Goal: Task Accomplishment & Management: Use online tool/utility

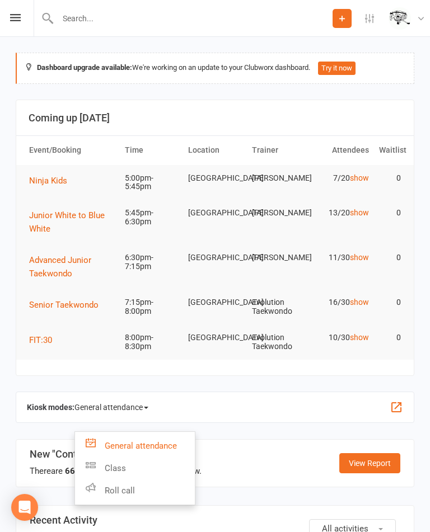
click at [121, 463] on link "Class" at bounding box center [135, 468] width 120 height 22
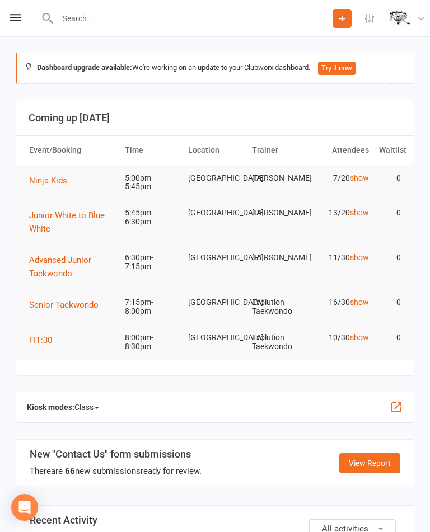
scroll to position [1, 0]
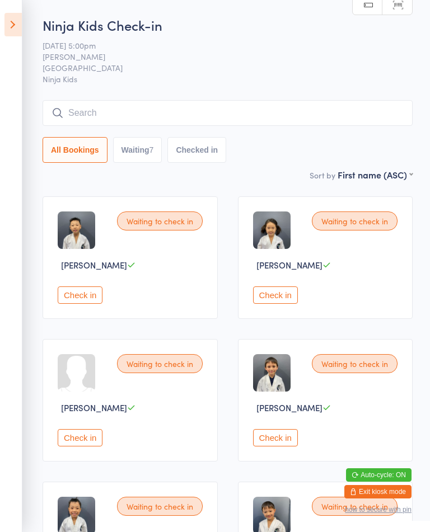
click at [233, 101] on input "search" at bounding box center [228, 113] width 370 height 26
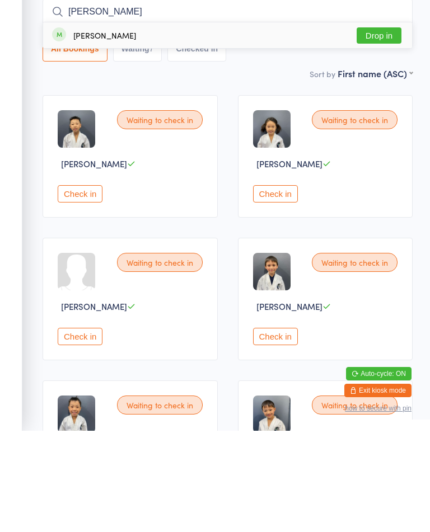
type input "Matt"
click at [367, 129] on button "Drop in" at bounding box center [379, 137] width 45 height 16
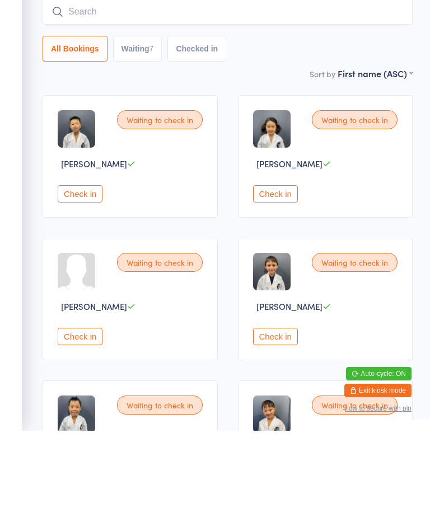
scroll to position [101, 0]
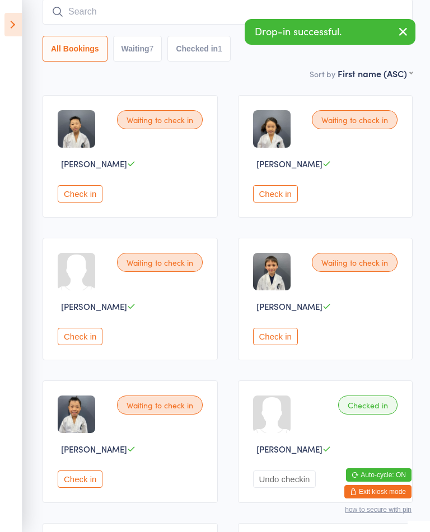
click at [213, 46] on button "Checked in 1" at bounding box center [198, 49] width 63 height 26
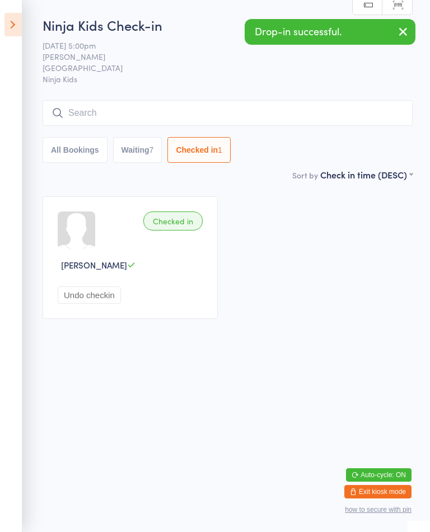
scroll to position [0, 0]
click at [92, 304] on button "Undo checkin" at bounding box center [89, 295] width 63 height 17
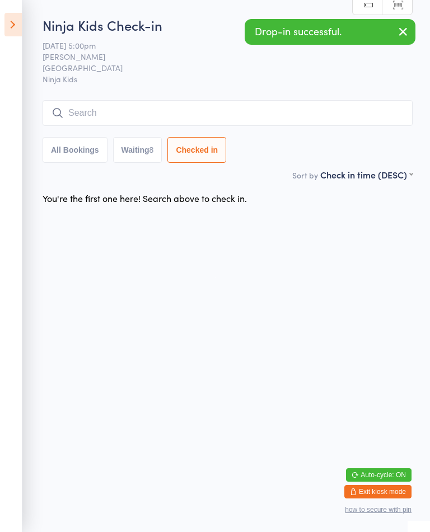
click at [147, 152] on button "Waiting 8" at bounding box center [137, 150] width 49 height 26
select select "0"
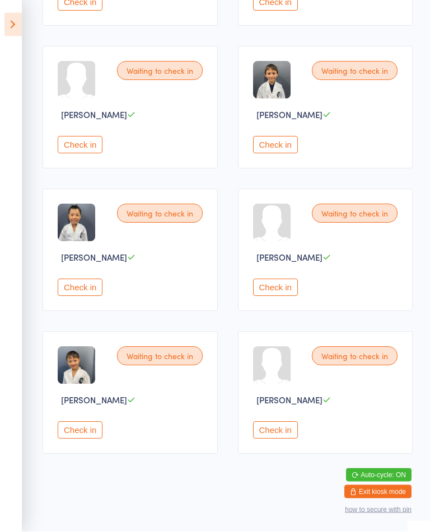
scroll to position [298, 0]
click at [85, 439] on button "Check in" at bounding box center [80, 430] width 45 height 17
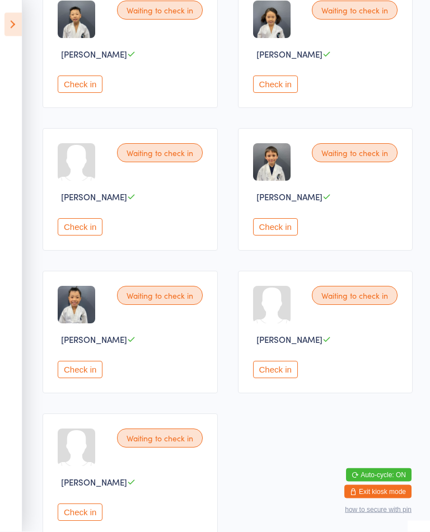
click at [68, 378] on button "Check in" at bounding box center [80, 370] width 45 height 17
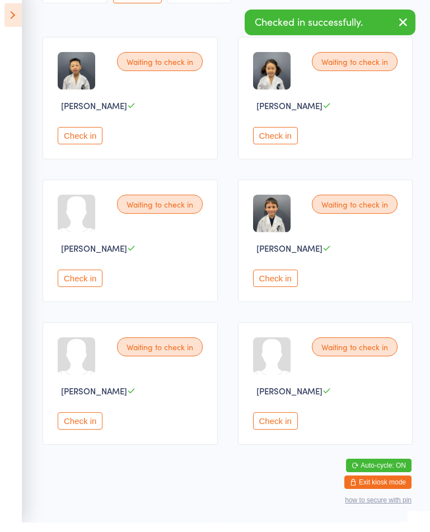
scroll to position [160, 0]
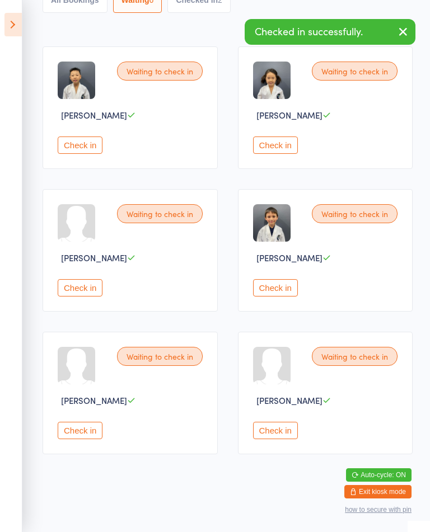
click at [284, 382] on html "You have now entered Kiosk Mode. Members will be able to check themselves in us…" at bounding box center [215, 116] width 430 height 532
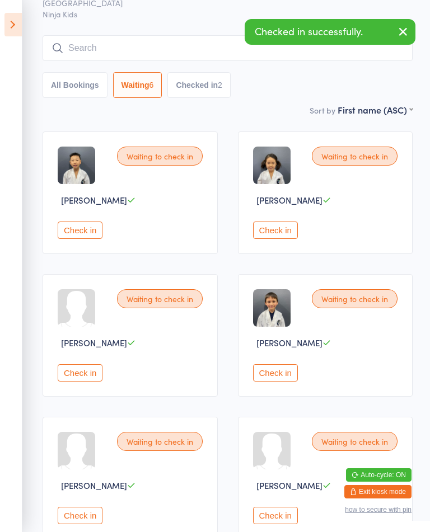
scroll to position [0, 0]
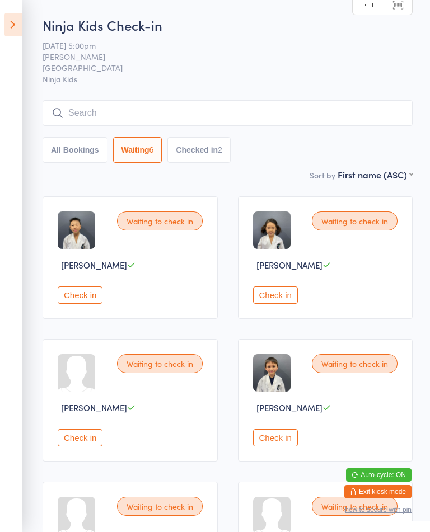
click at [292, 304] on button "Check in" at bounding box center [275, 295] width 45 height 17
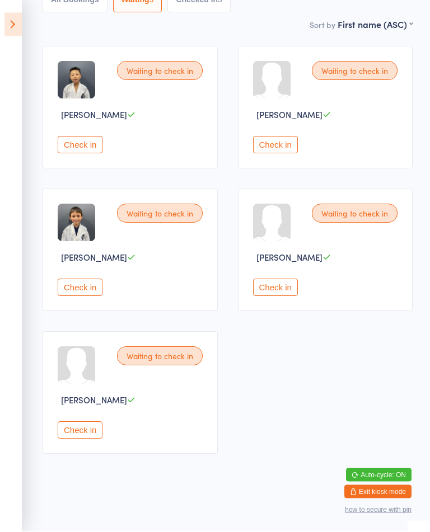
scroll to position [151, 0]
click at [68, 297] on button "Check in" at bounding box center [80, 287] width 45 height 17
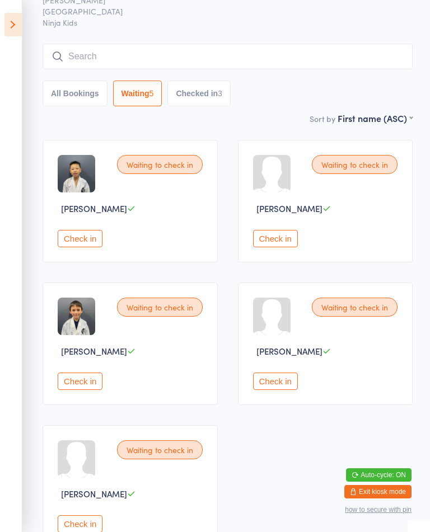
scroll to position [0, 0]
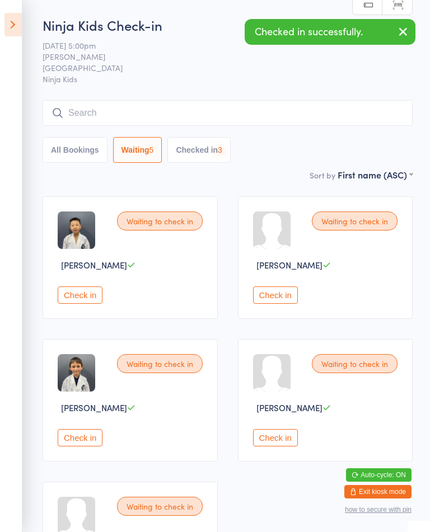
click at [90, 445] on button "Check in" at bounding box center [80, 437] width 45 height 17
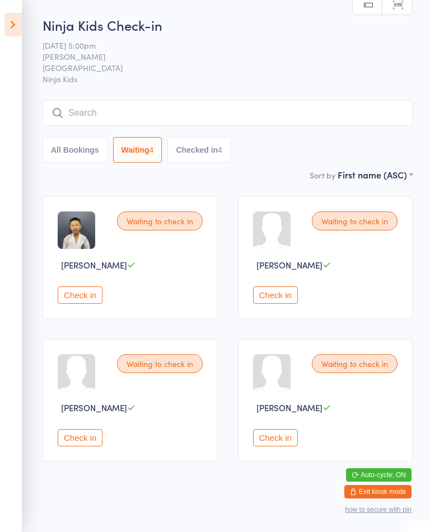
click at [289, 303] on button "Check in" at bounding box center [275, 295] width 45 height 17
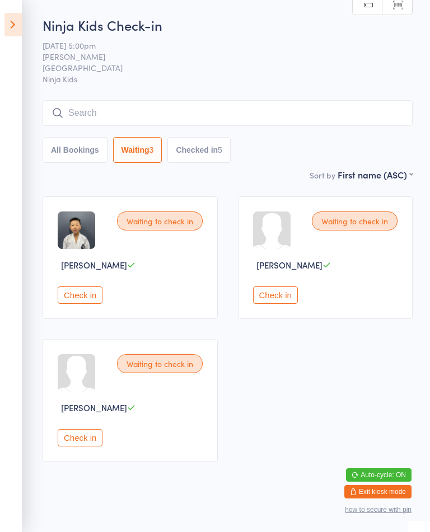
click at [69, 297] on button "Check in" at bounding box center [80, 295] width 45 height 17
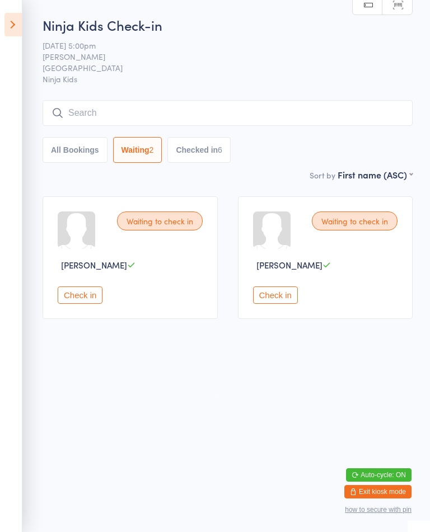
click at [279, 304] on button "Check in" at bounding box center [275, 295] width 45 height 17
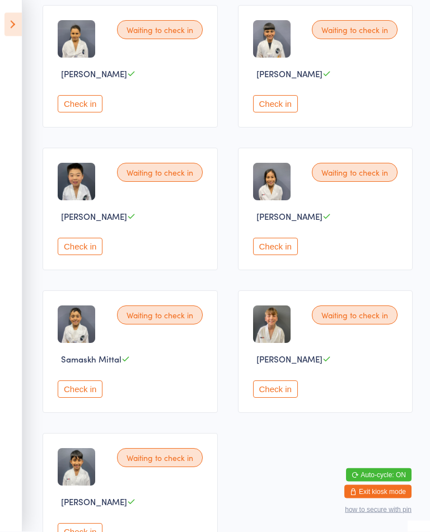
scroll to position [623, 0]
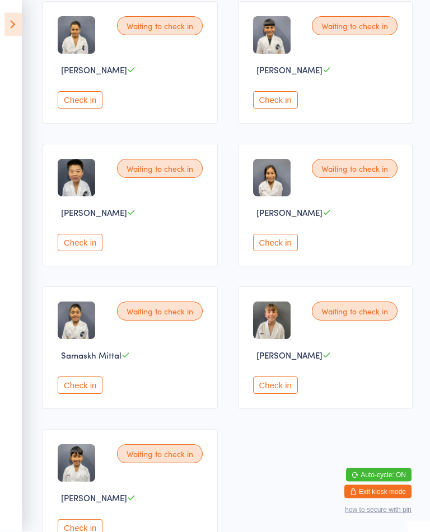
click at [89, 252] on button "Check in" at bounding box center [80, 243] width 45 height 17
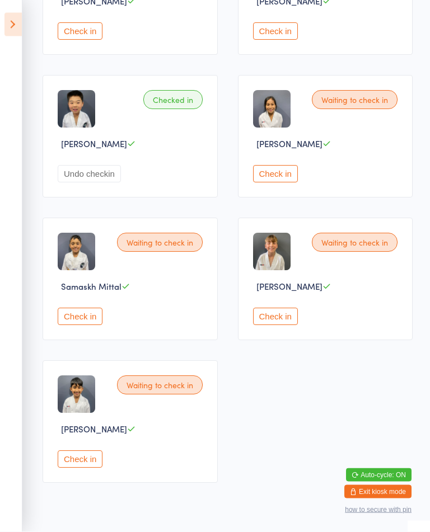
scroll to position [694, 0]
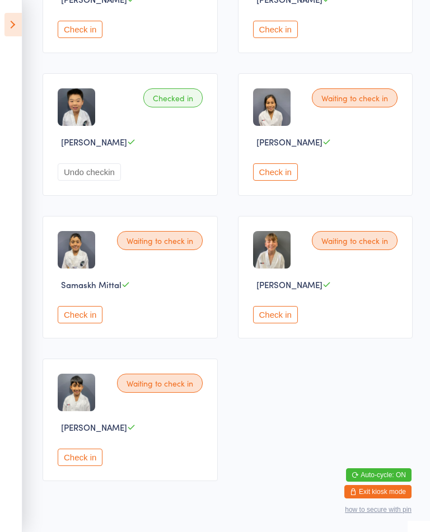
click at [71, 332] on div "Waiting to check in Samaskh Mittal Check in" at bounding box center [130, 277] width 175 height 123
click at [91, 324] on button "Check in" at bounding box center [80, 314] width 45 height 17
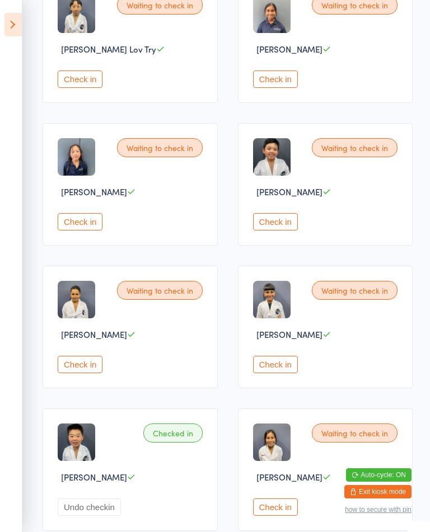
scroll to position [350, 0]
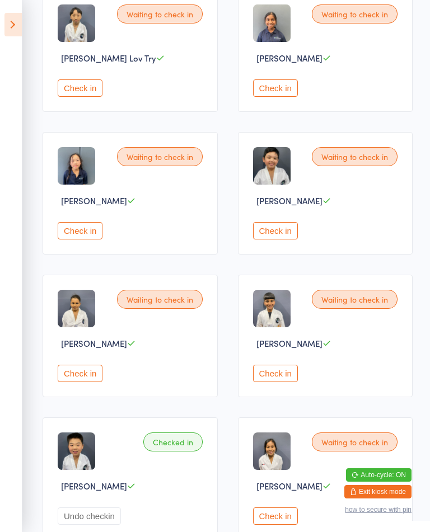
click at [99, 240] on button "Check in" at bounding box center [80, 230] width 45 height 17
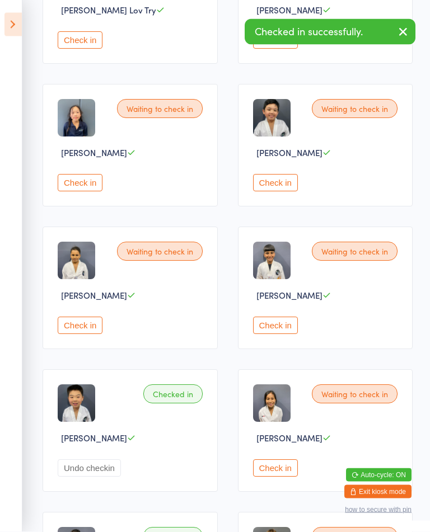
scroll to position [398, 0]
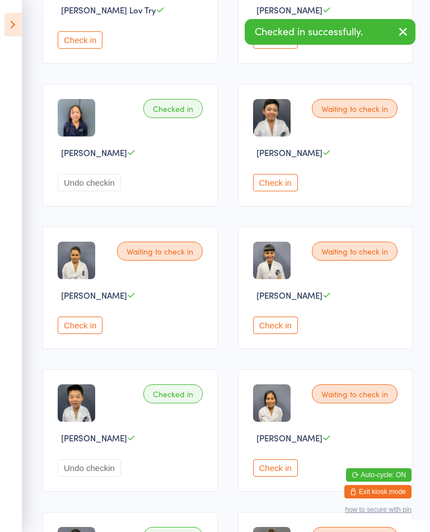
click at [284, 477] on button "Check in" at bounding box center [275, 468] width 45 height 17
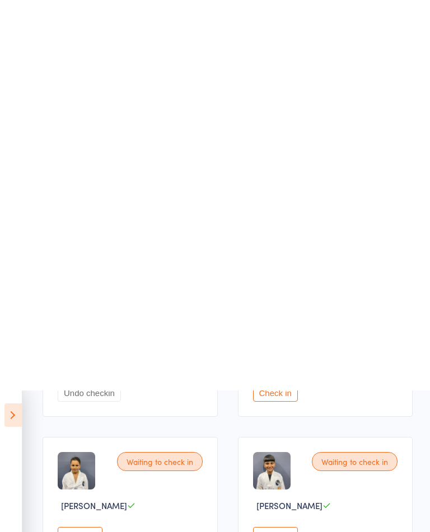
scroll to position [0, 0]
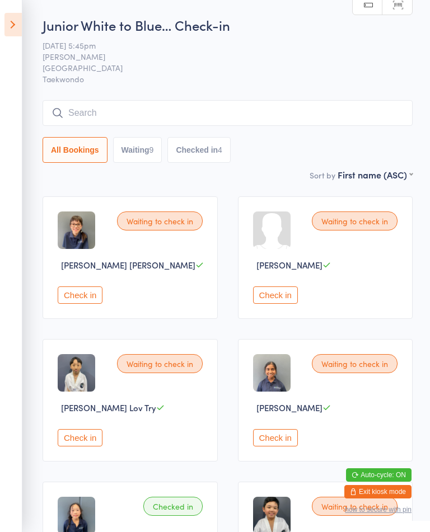
click at [287, 301] on button "Check in" at bounding box center [275, 295] width 45 height 17
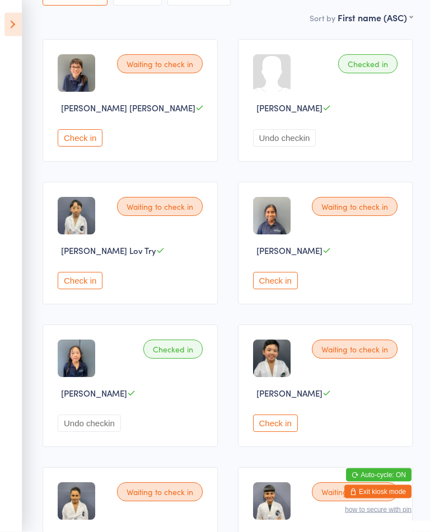
scroll to position [157, 0]
click at [277, 286] on button "Check in" at bounding box center [275, 280] width 45 height 17
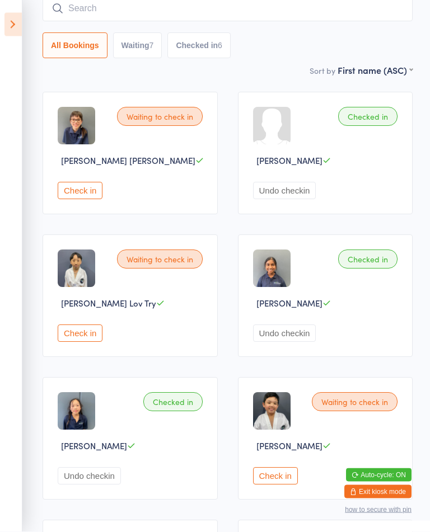
scroll to position [114, 0]
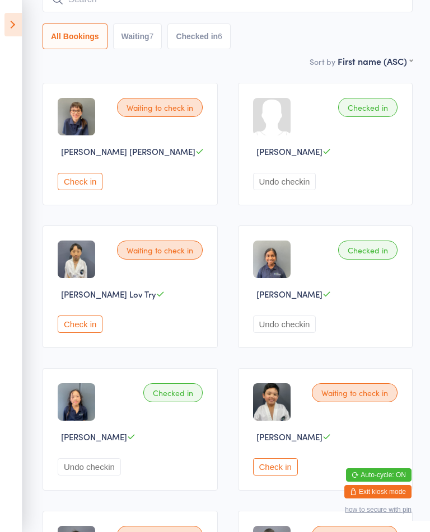
click at [278, 476] on button "Check in" at bounding box center [275, 466] width 45 height 17
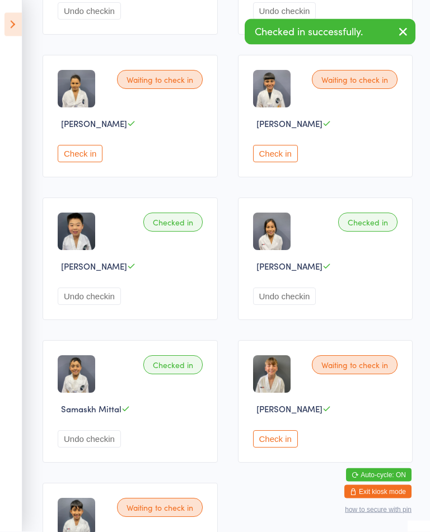
scroll to position [570, 0]
click at [288, 448] on button "Check in" at bounding box center [275, 438] width 45 height 17
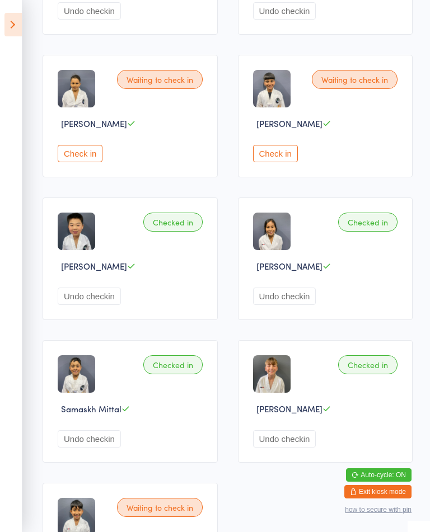
scroll to position [739, 0]
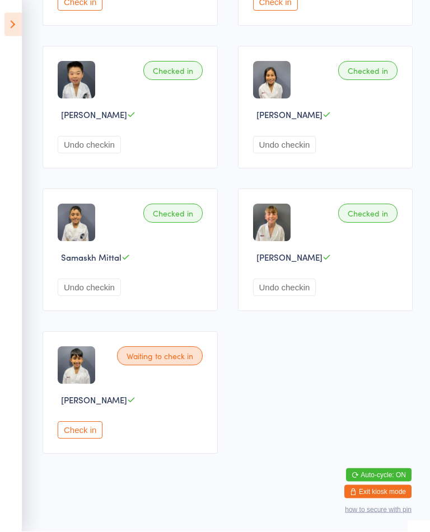
click at [97, 439] on button "Check in" at bounding box center [80, 430] width 45 height 17
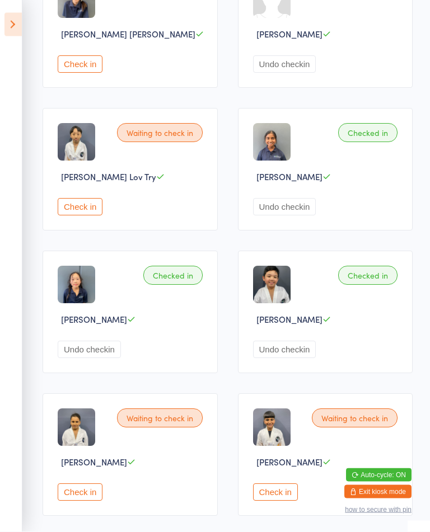
scroll to position [232, 0]
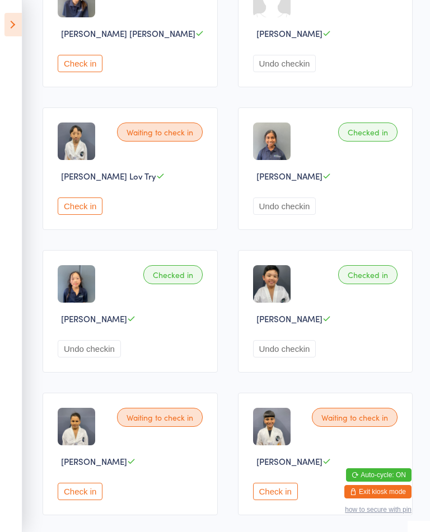
click at [277, 500] on button "Check in" at bounding box center [275, 491] width 45 height 17
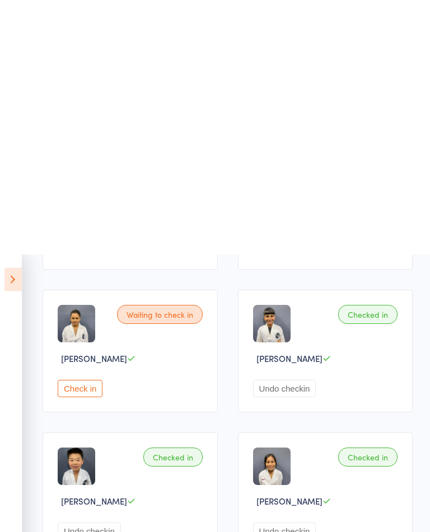
scroll to position [0, 0]
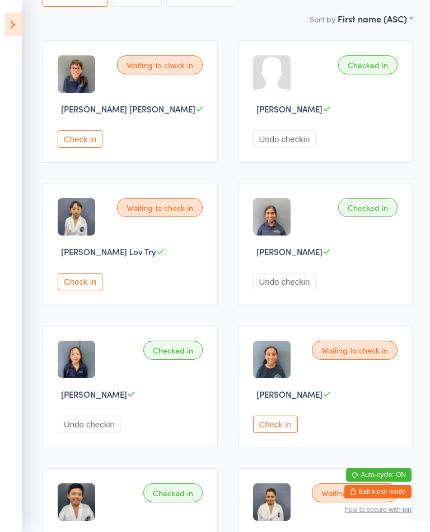
click at [278, 433] on button "Check in" at bounding box center [275, 424] width 45 height 17
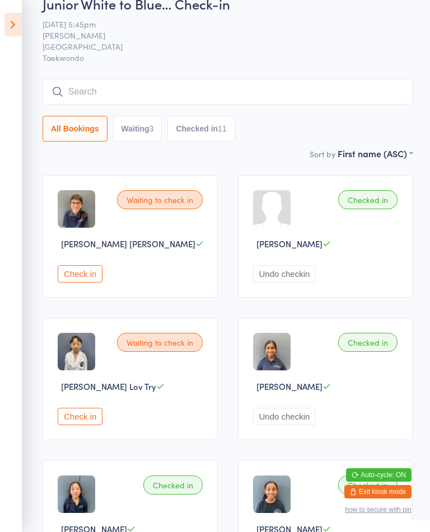
scroll to position [123, 0]
